Goal: Task Accomplishment & Management: Complete application form

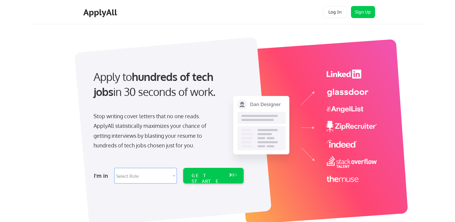
click at [120, 179] on select "Select Role Software Engineering Product Management Customer Success Sales UI/U…" at bounding box center [145, 176] width 63 height 16
select select ""tech_finance_biz_ops_cos""
click at [114, 168] on select "Select Role Software Engineering Product Management Customer Success Sales UI/U…" at bounding box center [145, 176] width 63 height 16
select select ""tech_finance_biz_ops_cos""
click at [204, 177] on div "GET STARTED" at bounding box center [208, 181] width 32 height 17
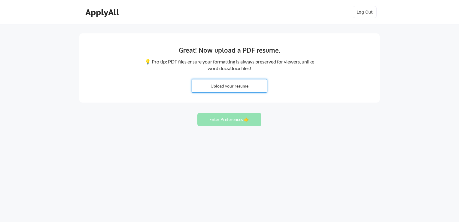
click at [221, 88] on input "file" at bounding box center [229, 85] width 75 height 13
type input "C:\fakepath\ORIKE LARA CV.pdf"
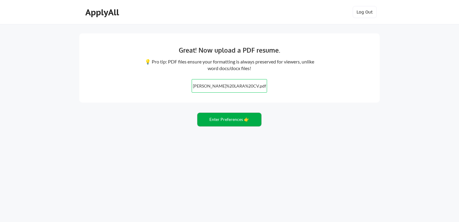
click at [253, 124] on button "Enter Preferences 👉" at bounding box center [230, 120] width 64 height 14
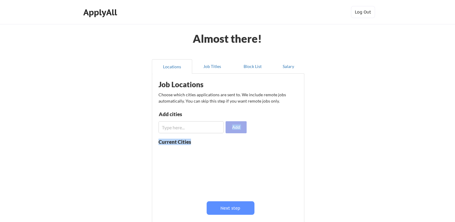
drag, startPoint x: 233, startPoint y: 133, endPoint x: 233, endPoint y: 130, distance: 3.3
click at [233, 130] on div "Job Locations Choose which cities applications are sent to. We include remote j…" at bounding box center [229, 154] width 148 height 155
click at [233, 130] on button "Add" at bounding box center [235, 127] width 21 height 12
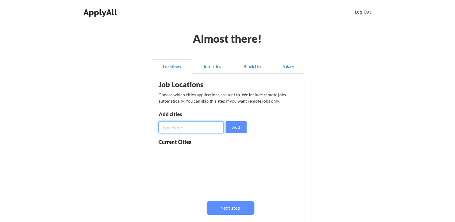
click at [183, 127] on input "input" at bounding box center [190, 127] width 65 height 12
type input "London"
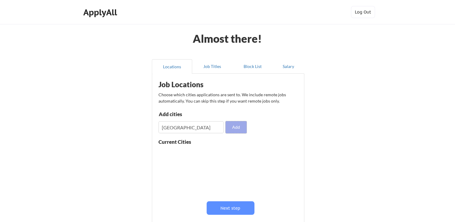
click at [238, 125] on button "Add" at bounding box center [235, 127] width 21 height 12
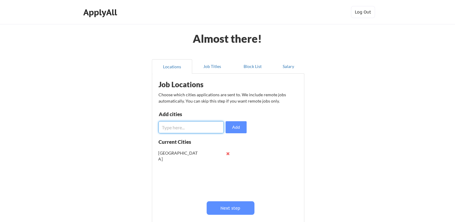
click at [192, 129] on input "input" at bounding box center [190, 127] width 65 height 12
type input "Bath"
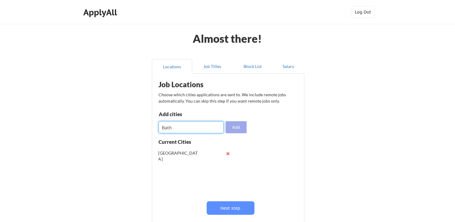
click at [243, 129] on button "Add" at bounding box center [235, 127] width 21 height 12
click at [167, 130] on input "input" at bounding box center [190, 127] width 65 height 12
type input "Kent"
click at [238, 130] on button "Add" at bounding box center [235, 127] width 21 height 12
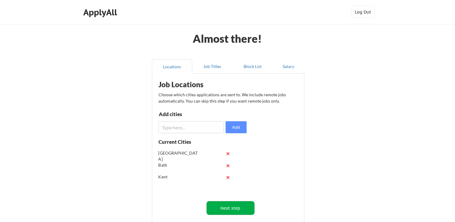
click at [235, 206] on button "Next step" at bounding box center [231, 208] width 48 height 14
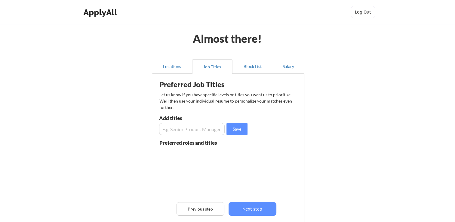
click at [190, 129] on input "input" at bounding box center [192, 129] width 66 height 12
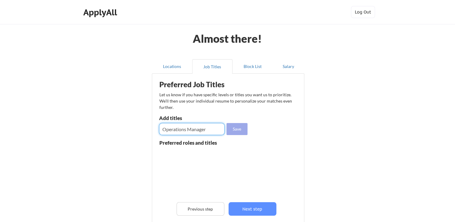
type input "Operations Manager"
click at [240, 123] on button "Save" at bounding box center [236, 129] width 21 height 12
click at [202, 130] on input "input" at bounding box center [192, 129] width 66 height 12
type input "Management"
click at [240, 130] on button "Save" at bounding box center [236, 129] width 21 height 12
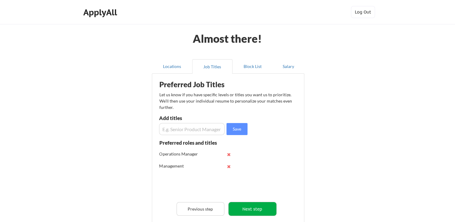
click at [251, 205] on button "Next step" at bounding box center [253, 209] width 48 height 14
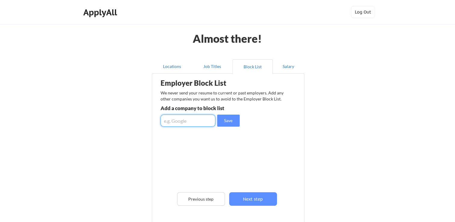
click at [185, 118] on input "input" at bounding box center [188, 121] width 55 height 12
type input "[PERSON_NAME] Immigrations solutions"
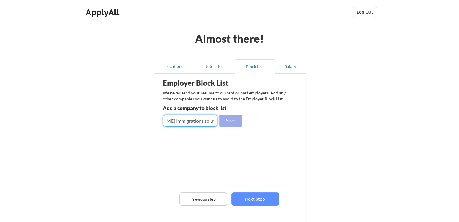
scroll to position [0, 0]
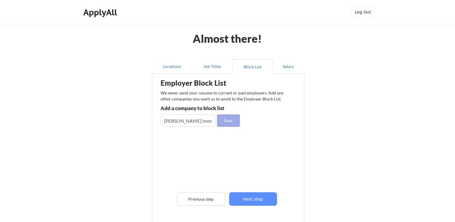
click at [230, 121] on button "Save" at bounding box center [228, 121] width 23 height 12
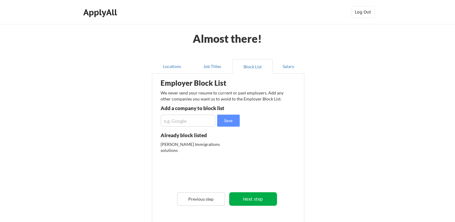
click at [245, 198] on button "Next step" at bounding box center [253, 199] width 48 height 14
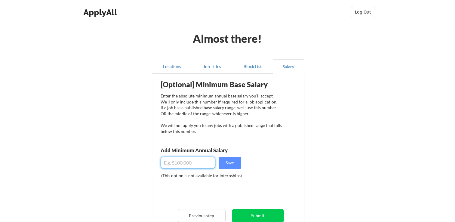
click at [202, 164] on input "input" at bounding box center [188, 163] width 55 height 12
drag, startPoint x: 202, startPoint y: 164, endPoint x: 224, endPoint y: 165, distance: 22.6
click at [224, 165] on div "Save" at bounding box center [201, 163] width 81 height 12
type input "$70,000"
click at [224, 165] on button "Save" at bounding box center [230, 163] width 23 height 12
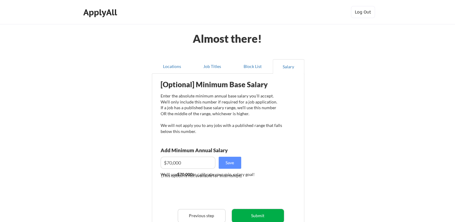
click at [258, 215] on button "Submit" at bounding box center [258, 216] width 52 height 14
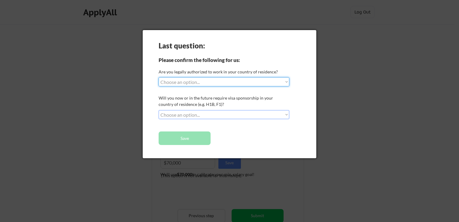
click at [271, 78] on select "Choose an option... Yes, I am a [DEMOGRAPHIC_DATA] Citizen Yes, I am a [DEMOGRA…" at bounding box center [224, 81] width 131 height 9
click at [159, 77] on select "Choose an option... Yes, I am a [DEMOGRAPHIC_DATA] Citizen Yes, I am a [DEMOGRA…" at bounding box center [224, 81] width 131 height 9
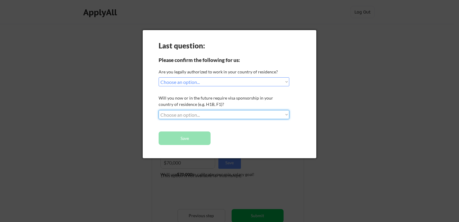
click at [259, 115] on select "Choose an option... No, I will not need sponsorship Yes, I will need sponsorship" at bounding box center [224, 114] width 131 height 9
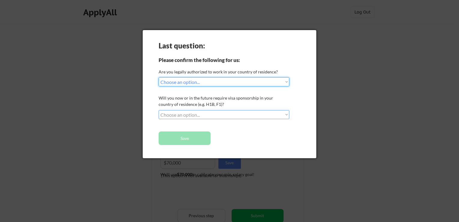
click at [271, 79] on select "Choose an option... Yes, I am a [DEMOGRAPHIC_DATA] Citizen Yes, I am a [DEMOGRA…" at bounding box center [224, 81] width 131 height 9
click at [159, 77] on select "Choose an option... Yes, I am a [DEMOGRAPHIC_DATA] Citizen Yes, I am a [DEMOGRA…" at bounding box center [224, 81] width 131 height 9
click at [252, 82] on select "Choose an option... Yes, I am a [DEMOGRAPHIC_DATA] Citizen Yes, I am a [DEMOGRA…" at bounding box center [224, 81] width 131 height 9
select select ""yes__i_am_here_on_a_visa__h1b__opt__etc__""
click at [159, 77] on select "Choose an option... Yes, I am a [DEMOGRAPHIC_DATA] Citizen Yes, I am a [DEMOGRA…" at bounding box center [224, 81] width 131 height 9
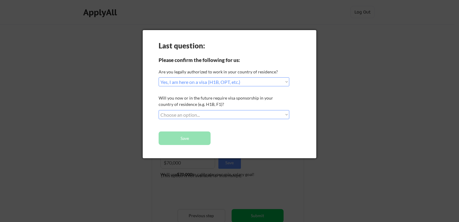
click at [237, 114] on select "Choose an option... No, I will not need sponsorship Yes, I will need sponsorship" at bounding box center [224, 114] width 131 height 9
select select ""yes__i_will_need_sponsorship""
click at [159, 110] on select "Choose an option... No, I will not need sponsorship Yes, I will need sponsorship" at bounding box center [224, 114] width 131 height 9
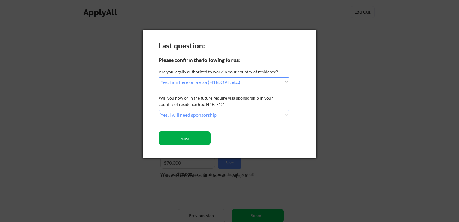
click at [208, 134] on button "Save" at bounding box center [185, 138] width 52 height 14
click at [195, 142] on button "Save" at bounding box center [185, 138] width 52 height 14
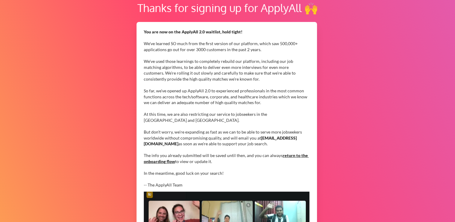
scroll to position [49, 0]
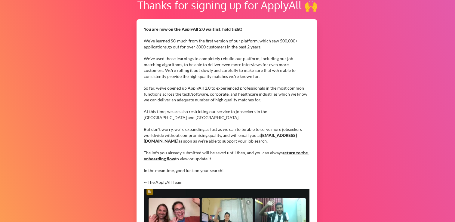
click at [289, 151] on link "return to the onboarding flow" at bounding box center [226, 155] width 165 height 11
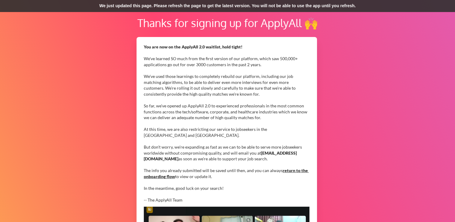
scroll to position [32, 0]
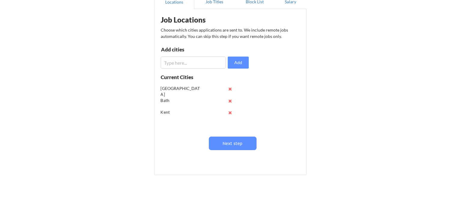
scroll to position [72, 0]
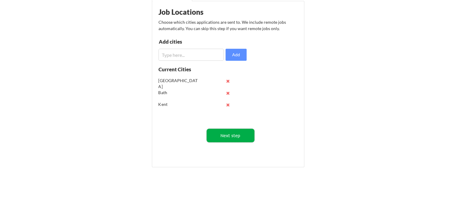
click at [223, 132] on button "Next step" at bounding box center [231, 136] width 48 height 14
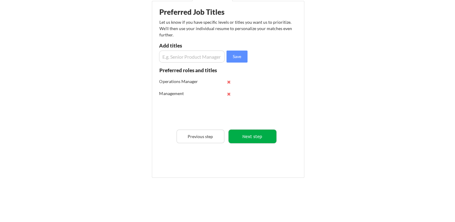
click at [245, 141] on button "Next step" at bounding box center [253, 137] width 48 height 14
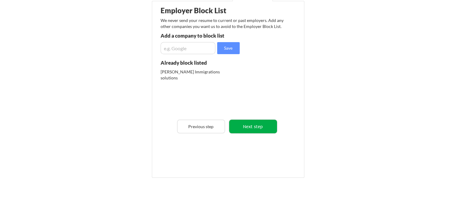
click at [249, 130] on button "Next step" at bounding box center [253, 127] width 48 height 14
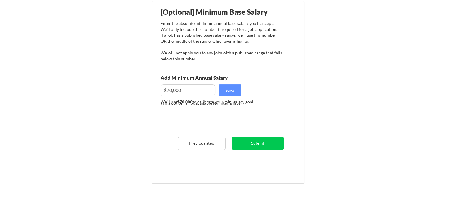
click at [249, 130] on div "[Optional] Minimum Base Salary Enter the absolute minimum annual base salary yo…" at bounding box center [229, 90] width 148 height 172
click at [253, 145] on button "Submit" at bounding box center [258, 143] width 52 height 14
